Goal: Information Seeking & Learning: Learn about a topic

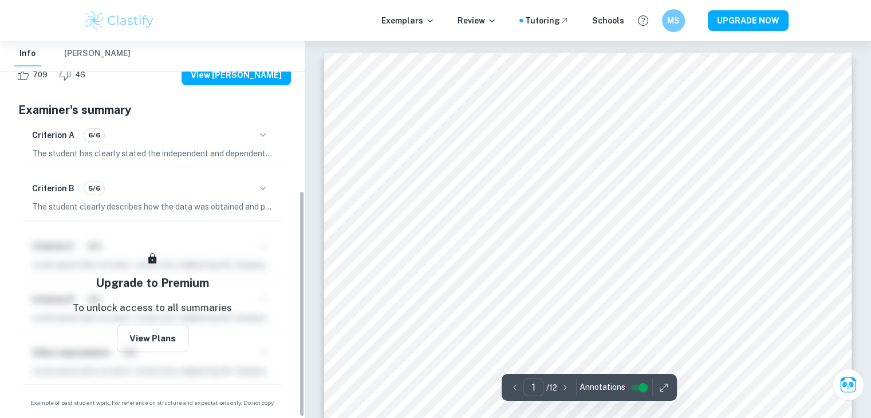
scroll to position [251, 0]
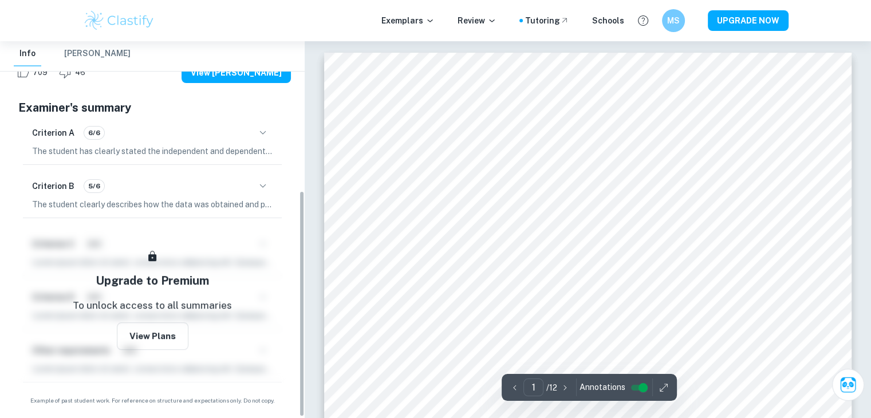
drag, startPoint x: 300, startPoint y: 115, endPoint x: 297, endPoint y: 265, distance: 150.7
click at [297, 265] on div "IA Exemplars What is the effect of changing temperatures (20, 40, 60, 80, 100 °…" at bounding box center [152, 229] width 305 height 377
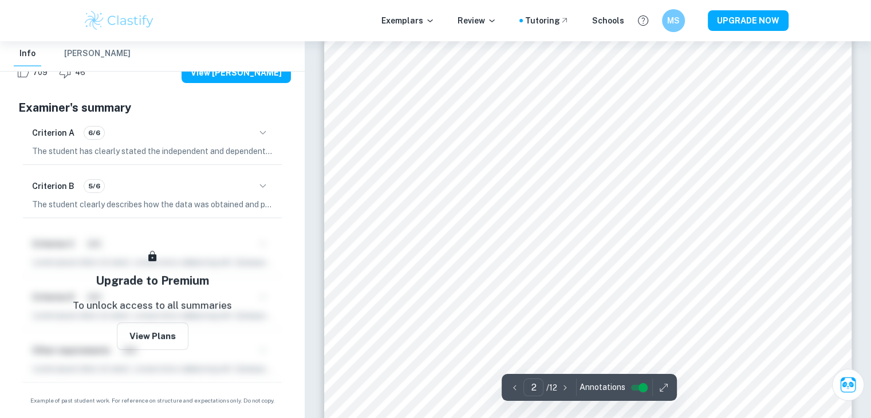
scroll to position [668, 0]
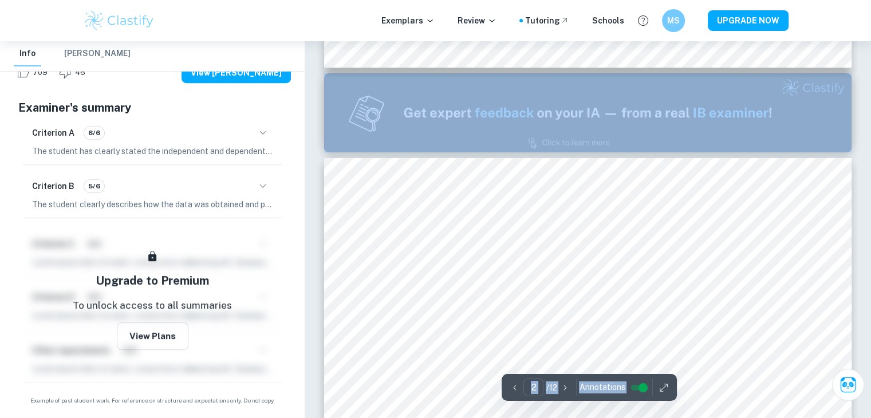
drag, startPoint x: 678, startPoint y: 278, endPoint x: 879, endPoint y: 53, distance: 302.2
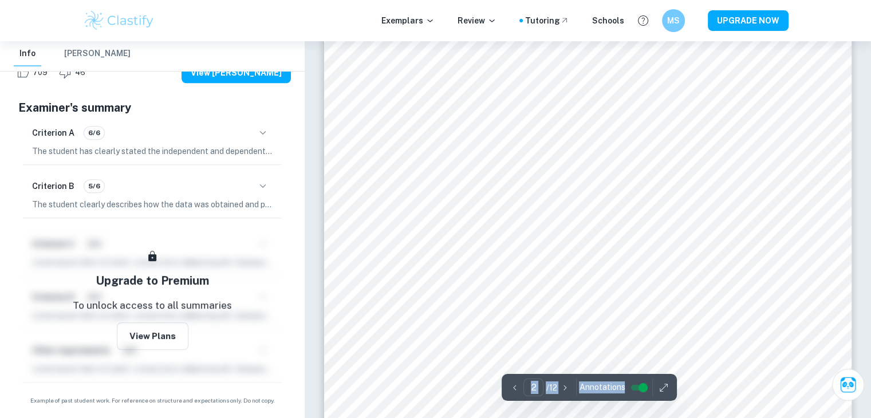
scroll to position [924, 0]
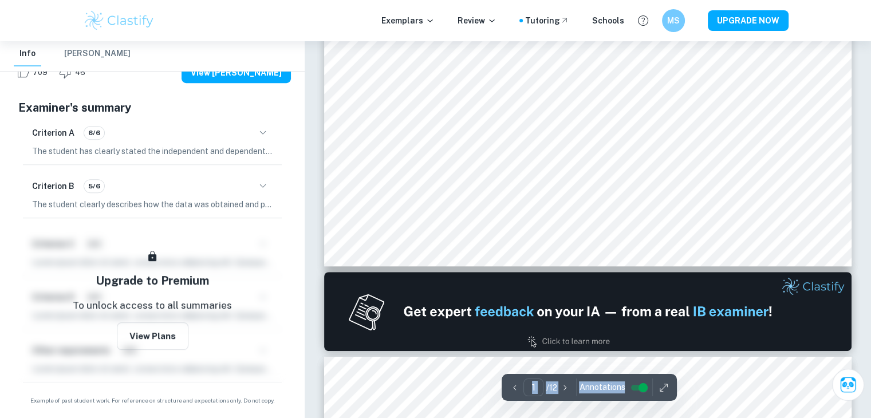
type input "2"
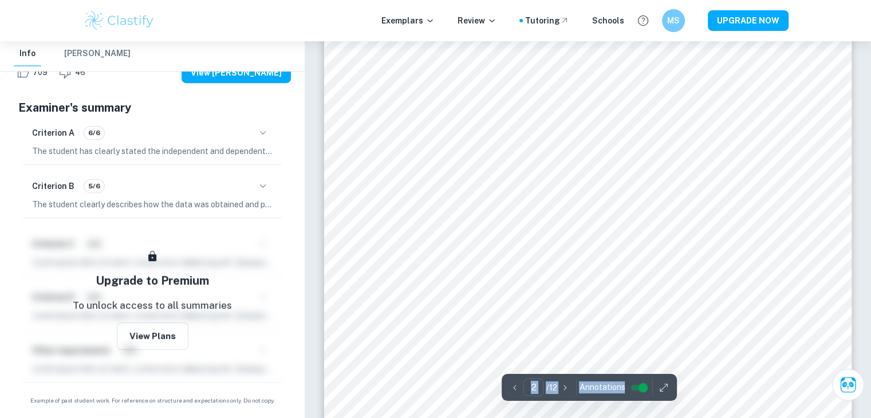
scroll to position [726, 0]
